Goal: Task Accomplishment & Management: Manage account settings

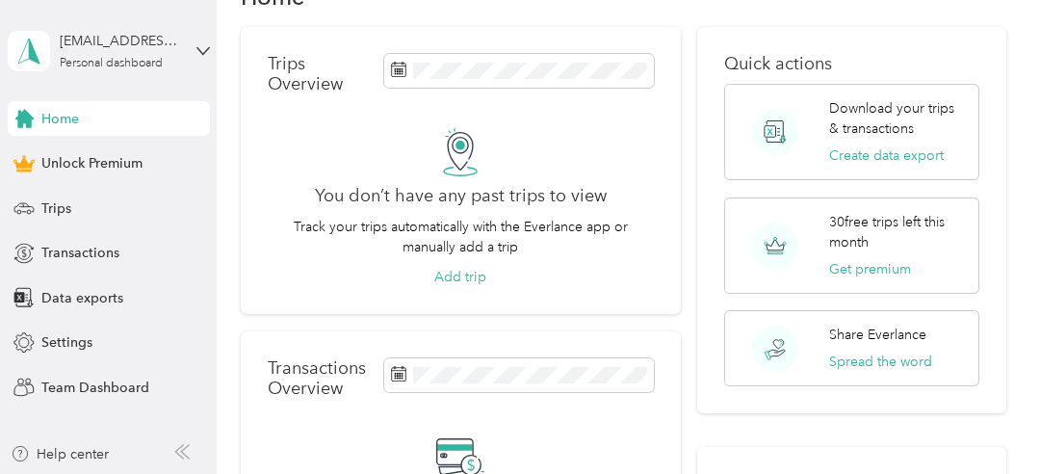
scroll to position [44, 0]
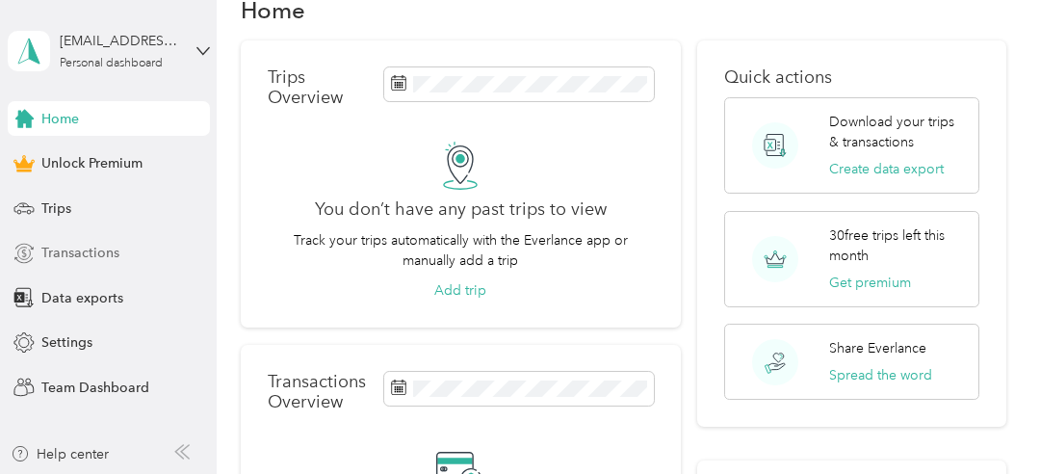
click at [63, 250] on span "Transactions" at bounding box center [80, 253] width 78 height 20
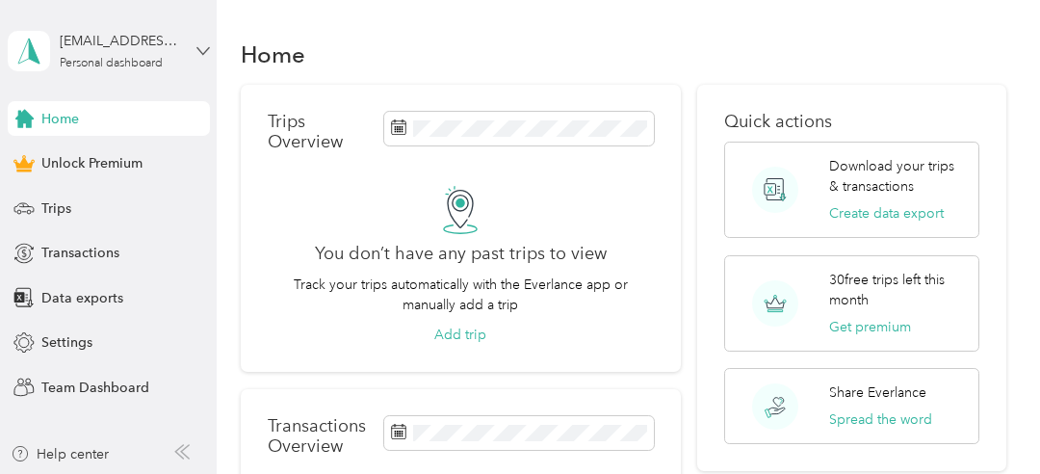
click at [202, 48] on icon at bounding box center [202, 50] width 13 height 13
click at [730, 34] on div "Home" at bounding box center [624, 54] width 766 height 40
click at [106, 381] on span "Team Dashboard" at bounding box center [95, 387] width 108 height 20
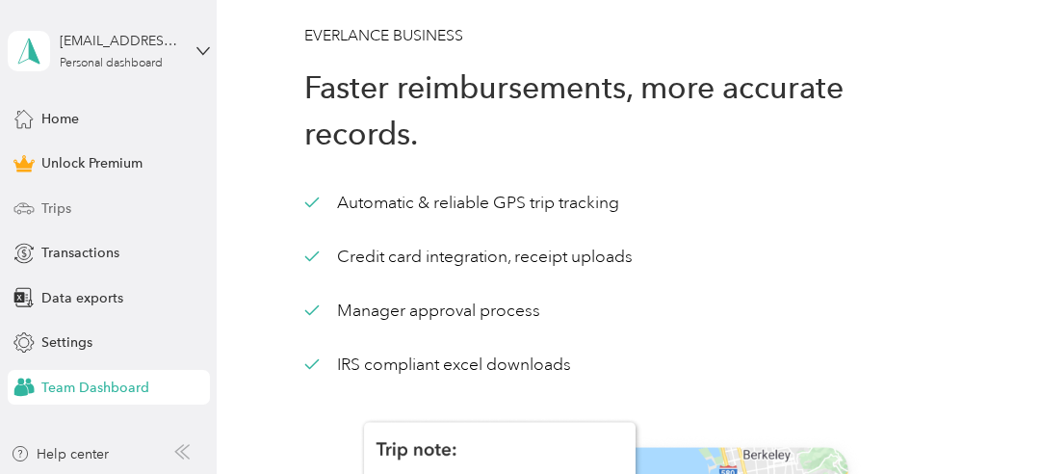
click at [60, 201] on span "Trips" at bounding box center [56, 208] width 30 height 20
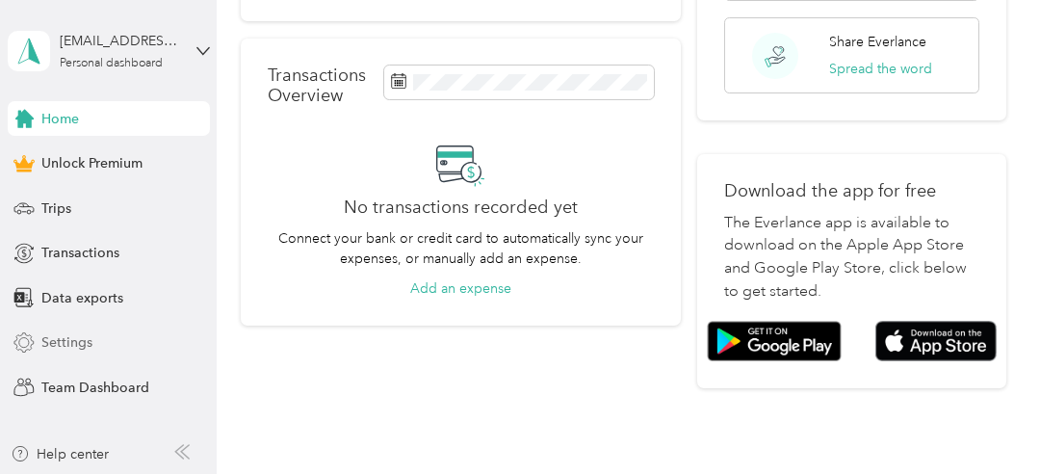
scroll to position [352, 0]
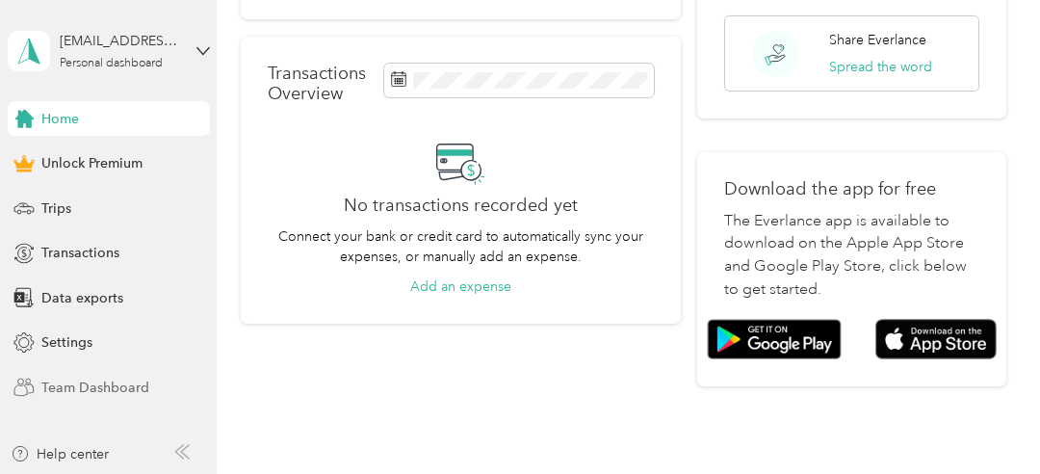
click at [87, 377] on span "Team Dashboard" at bounding box center [95, 387] width 108 height 20
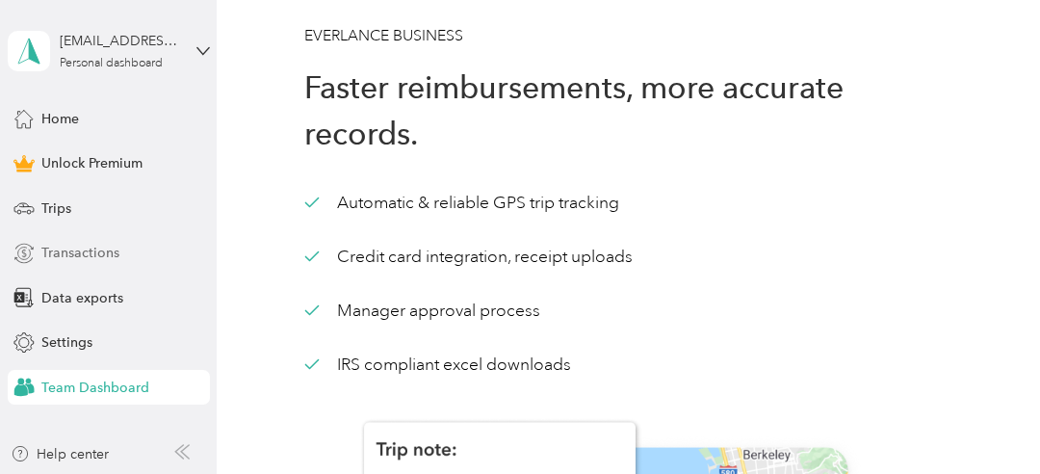
click at [48, 258] on span "Transactions" at bounding box center [80, 253] width 78 height 20
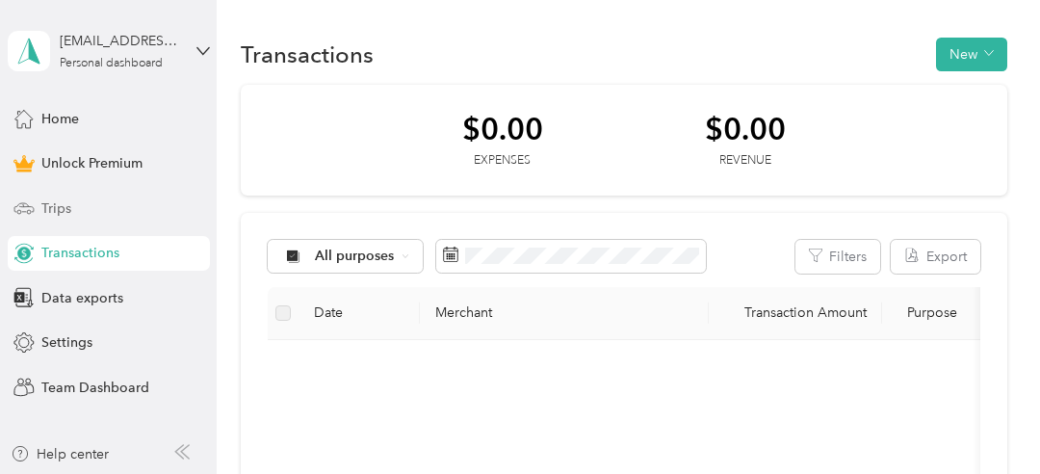
click at [63, 212] on span "Trips" at bounding box center [56, 208] width 30 height 20
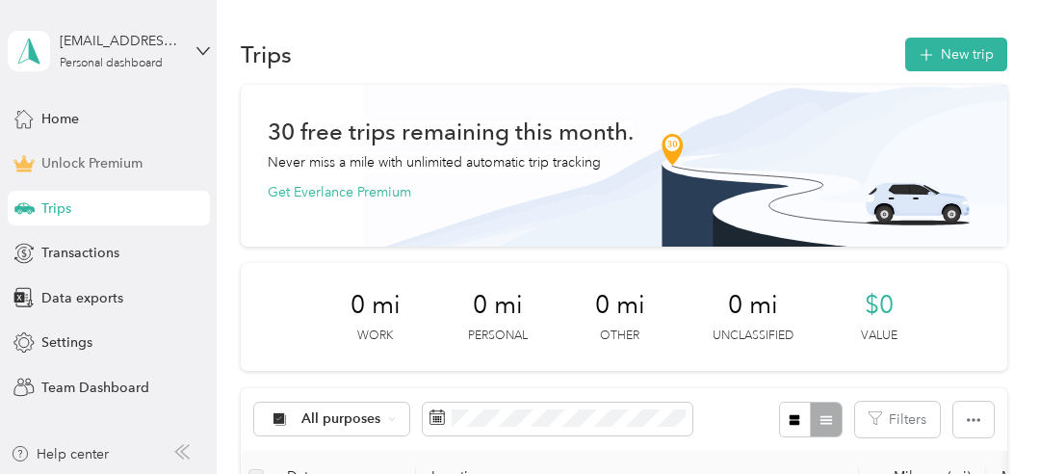
click at [87, 171] on span "Unlock Premium" at bounding box center [91, 163] width 101 height 20
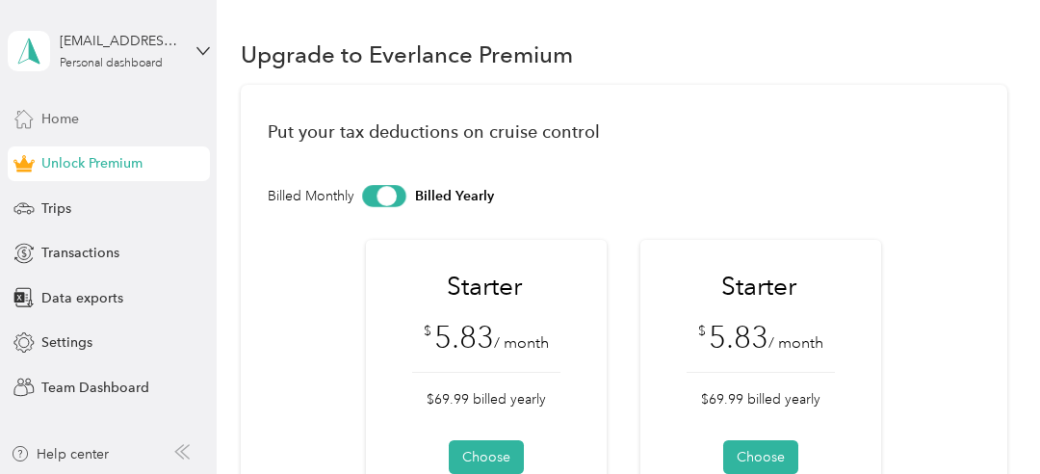
click at [87, 125] on div "Home" at bounding box center [109, 118] width 202 height 35
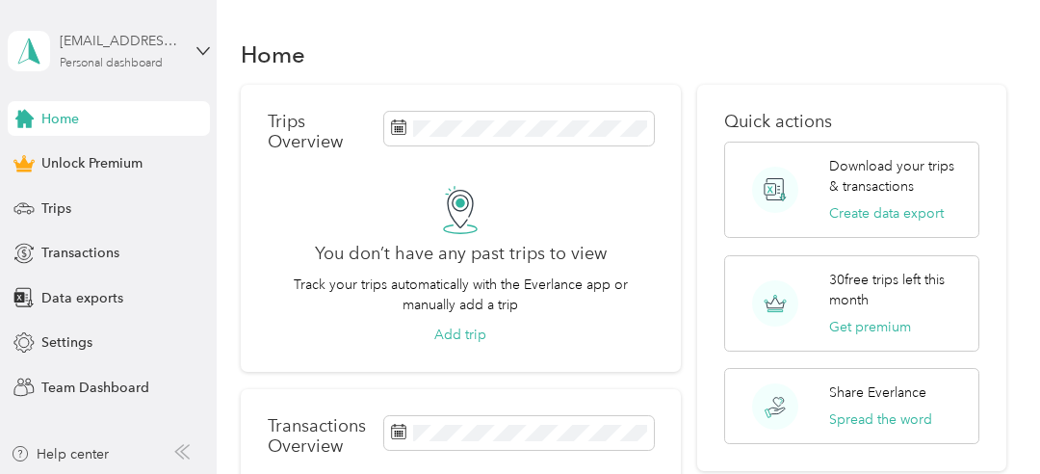
click at [108, 42] on div "[EMAIL_ADDRESS][DOMAIN_NAME]" at bounding box center [120, 41] width 120 height 20
click at [146, 48] on div "[EMAIL_ADDRESS][DOMAIN_NAME]" at bounding box center [120, 41] width 120 height 20
click at [197, 55] on icon at bounding box center [202, 50] width 13 height 13
click at [77, 159] on div "Log out" at bounding box center [210, 154] width 378 height 34
